Goal: Task Accomplishment & Management: Manage account settings

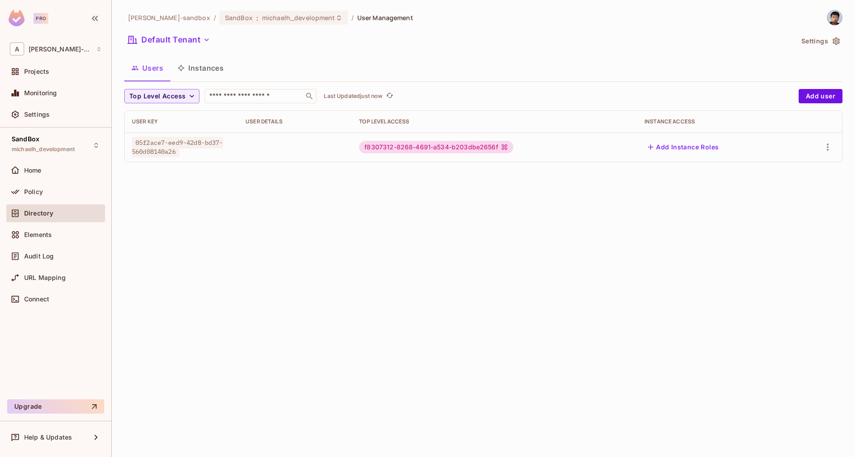
click at [296, 311] on div "alex-trustflight-sandbox / SandBox : michaelh_development / User Management Def…" at bounding box center [483, 228] width 743 height 457
click at [514, 375] on div "alex-trustflight-sandbox / SandBox : michaelh_development / User Management Def…" at bounding box center [483, 228] width 743 height 457
click at [535, 314] on div "alex-trustflight-sandbox / SandBox : michaelh_development / User Management Def…" at bounding box center [483, 228] width 743 height 457
